Goal: Navigation & Orientation: Understand site structure

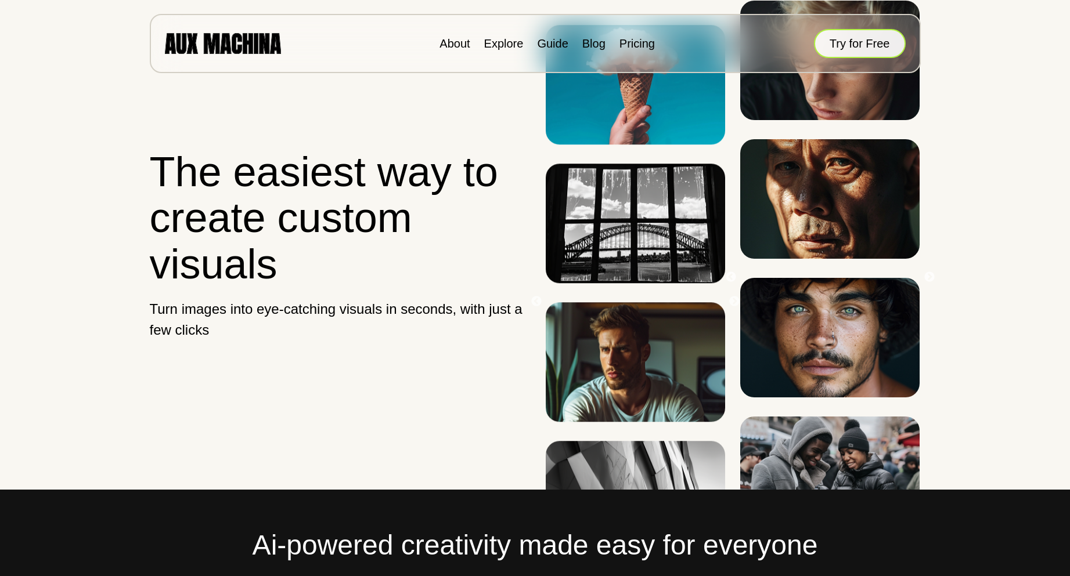
click at [867, 49] on button "Try for Free" at bounding box center [860, 43] width 92 height 29
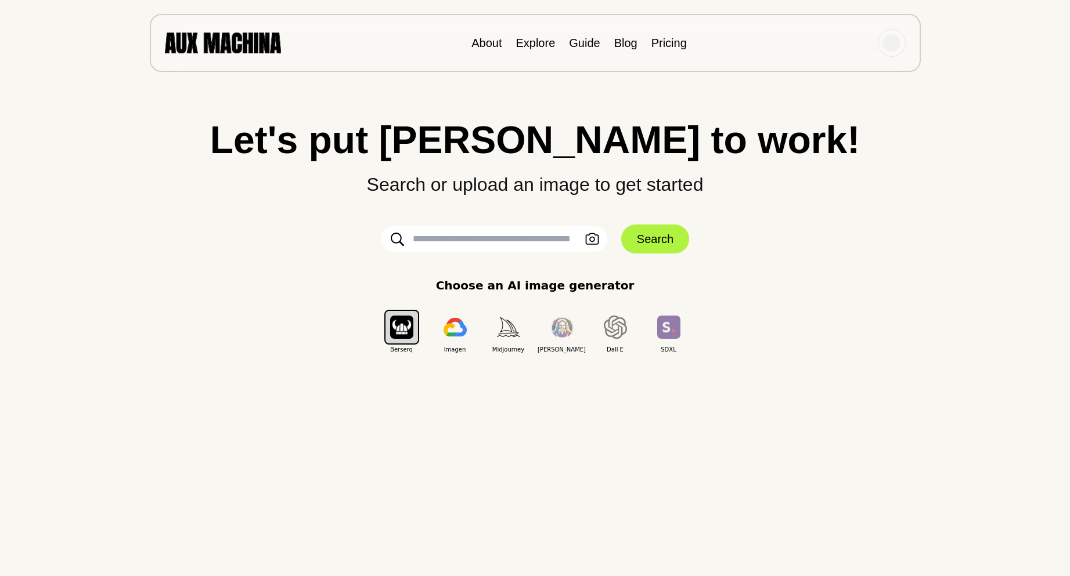
click at [502, 244] on input "text" at bounding box center [494, 239] width 226 height 26
click at [392, 319] on img "button" at bounding box center [401, 327] width 23 height 23
click at [456, 338] on button "button" at bounding box center [455, 327] width 35 height 35
click at [482, 42] on link "About" at bounding box center [486, 43] width 30 height 13
click at [564, 51] on ul "About Explore Guide Blog Pricing" at bounding box center [578, 42] width 215 height 17
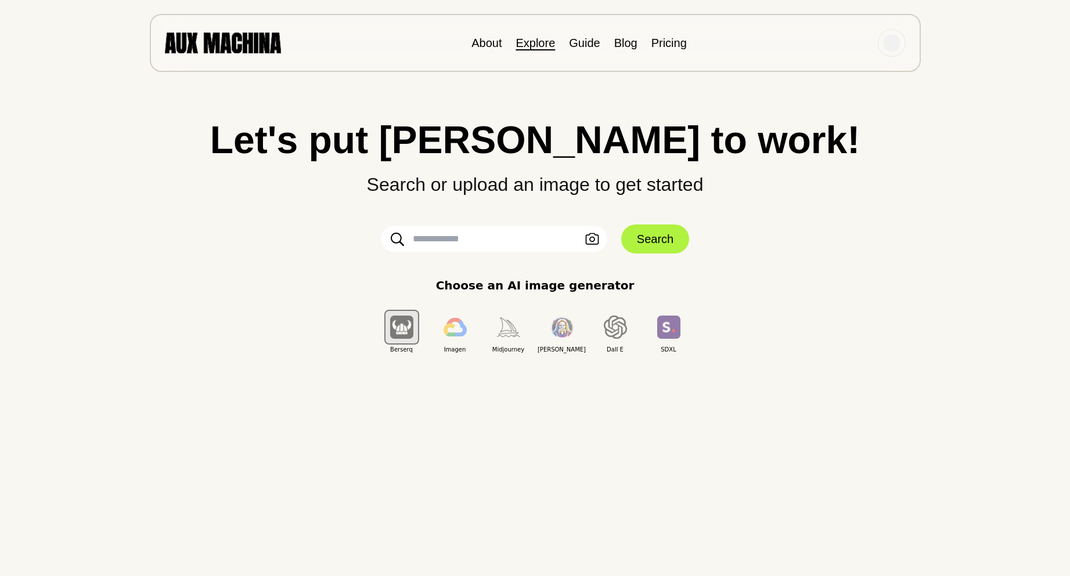
click at [550, 47] on link "Explore" at bounding box center [535, 43] width 39 height 13
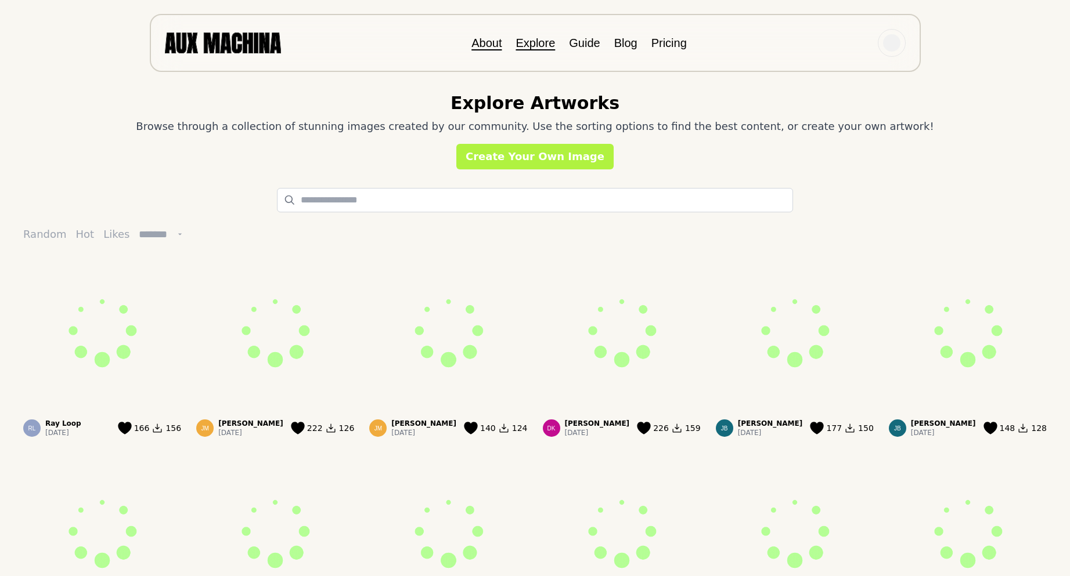
click at [495, 45] on link "About" at bounding box center [486, 43] width 30 height 13
